Goal: Transaction & Acquisition: Purchase product/service

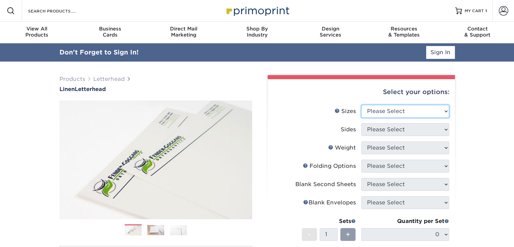
click at [377, 109] on select "Please Select 5.5" x 8.5" 8.5" x 11" 8.5" x 14" 11" x 17"" at bounding box center [405, 111] width 88 height 13
select select "8.50x11.00"
click at [361, 105] on select "Please Select 5.5" x 8.5" 8.5" x 11" 8.5" x 14" 11" x 17"" at bounding box center [405, 111] width 88 height 13
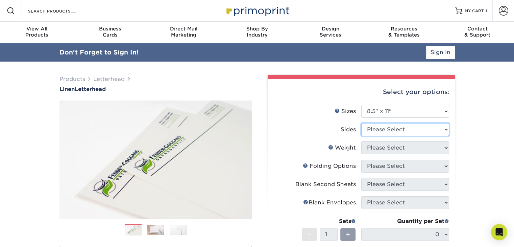
click at [384, 131] on li "Sides Please Select Print Both Sides Print Front Only" at bounding box center [361, 132] width 176 height 18
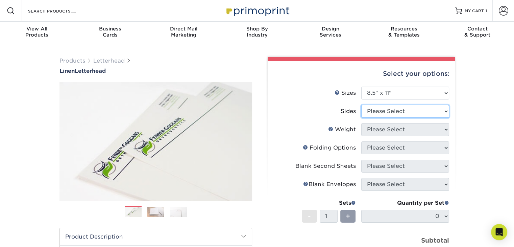
select select "32d3c223-f82c-492b-b915-ba065a00862f"
click at [361, 105] on select "Please Select Print Both Sides Print Front Only" at bounding box center [405, 111] width 88 height 13
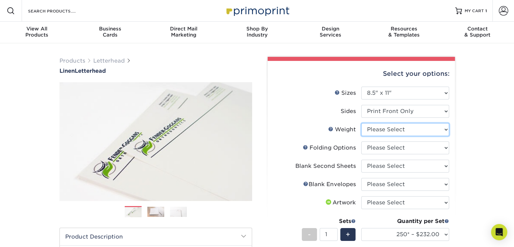
click at [385, 130] on select "Please Select 70LB" at bounding box center [405, 129] width 88 height 13
select select "70LB"
click at [361, 123] on select "Please Select 70LB" at bounding box center [405, 129] width 88 height 13
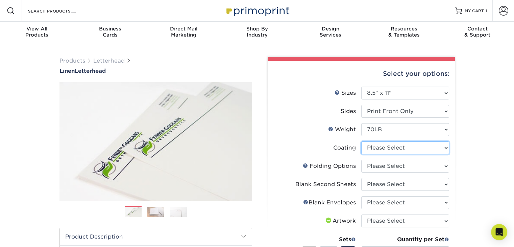
click at [378, 150] on select at bounding box center [405, 147] width 88 height 13
select select "3e7618de-abca-4bda-9f97-8b9129e913d8"
click at [361, 141] on select at bounding box center [405, 147] width 88 height 13
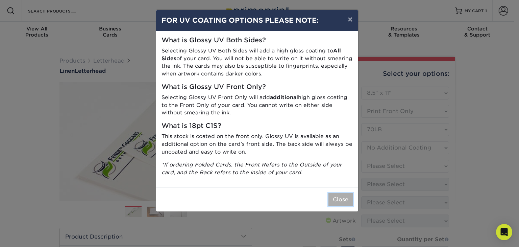
click at [338, 203] on button "Close" at bounding box center [340, 199] width 24 height 13
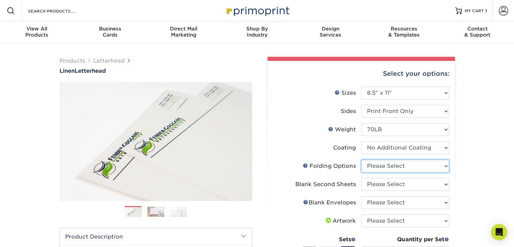
click at [387, 165] on select "Please Select FLAT - No Folding Accordion Fold Half-Fold (Vertical) Half-Fold (…" at bounding box center [405, 165] width 88 height 13
select select "9b1d5825-34d1-4721-9874-ed79abb003d7"
click at [361, 159] on select "Please Select FLAT - No Folding Accordion Fold Half-Fold (Vertical) Half-Fold (…" at bounding box center [405, 165] width 88 height 13
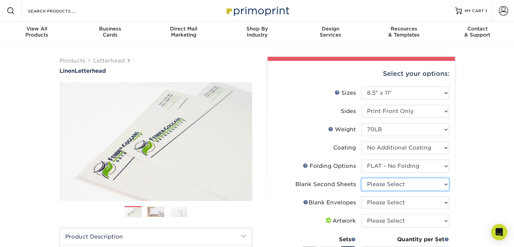
click at [397, 182] on select "Please Select No second blank sheets Yes 250 blank sheets Yes 500 blank sheets …" at bounding box center [405, 184] width 88 height 13
select select "80c01c16-d127-4b18-b8f3-2c0f873fa65b"
click at [361, 178] on select "Please Select No second blank sheets Yes 250 blank sheets Yes 500 blank sheets …" at bounding box center [405, 184] width 88 height 13
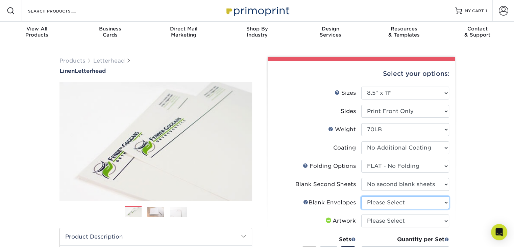
click at [388, 201] on select "Please Select No Blank Envelopes Yes 1000 Linen Envelopes NO 10 Yes 10000 Linen…" at bounding box center [405, 202] width 88 height 13
select select "9f137334-7cf0-4a73-8a74-a4df662606ea"
click at [361, 196] on select "Please Select No Blank Envelopes Yes 1000 Linen Envelopes NO 10 Yes 10000 Linen…" at bounding box center [405, 202] width 88 height 13
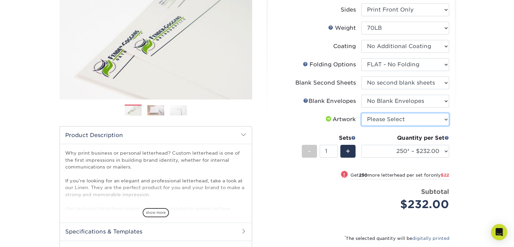
click at [383, 121] on select "Please Select I will upload files I need a design - $75" at bounding box center [405, 119] width 88 height 13
select select "upload"
click at [361, 113] on select "Please Select I will upload files I need a design - $75" at bounding box center [405, 119] width 88 height 13
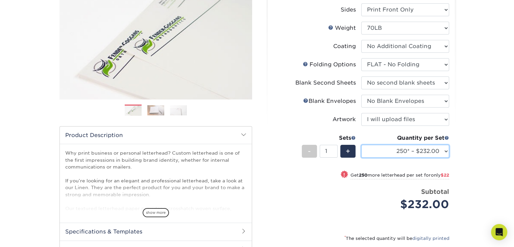
click at [386, 152] on select "250* – $232.00 500* – $254.00 750 – $269.00 1000 – $283.00 1500 – $327.00 2000 …" at bounding box center [405, 151] width 88 height 13
select select "1000 – $283.00"
click at [361, 145] on select "250* – $232.00 500* – $254.00 750 – $269.00 1000 – $283.00 1500 – $327.00 2000 …" at bounding box center [405, 151] width 88 height 13
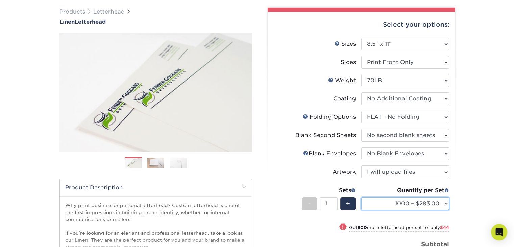
scroll to position [0, 0]
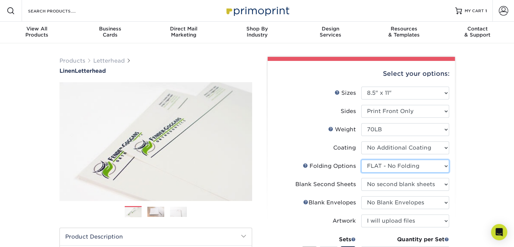
click at [389, 165] on select "Please Select FLAT - No Folding Accordion Fold Half-Fold (Vertical) Half-Fold (…" at bounding box center [405, 165] width 88 height 13
select select "6bd2fd9e-193e-4811-88f7-94c08206d735"
click at [361, 159] on select "Please Select FLAT - No Folding Accordion Fold Half-Fold (Vertical) Half-Fold (…" at bounding box center [405, 165] width 88 height 13
